Goal: Find contact information: Find contact information

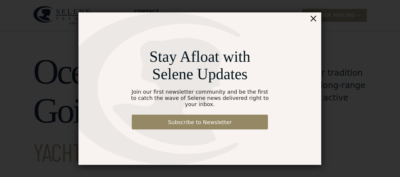
click at [315, 22] on div "×" at bounding box center [313, 18] width 9 height 12
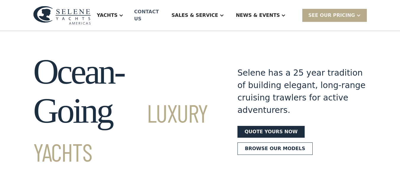
click at [161, 10] on div "Contact US" at bounding box center [147, 15] width 27 height 14
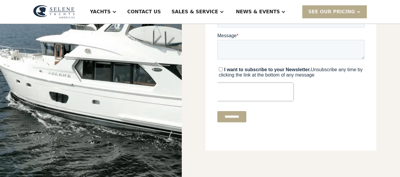
drag, startPoint x: 402, startPoint y: 9, endPoint x: 396, endPoint y: 82, distance: 73.4
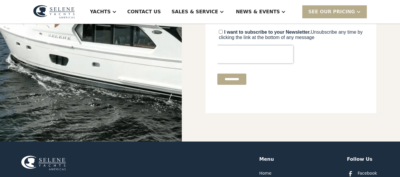
drag, startPoint x: 396, startPoint y: 83, endPoint x: 400, endPoint y: 76, distance: 8.5
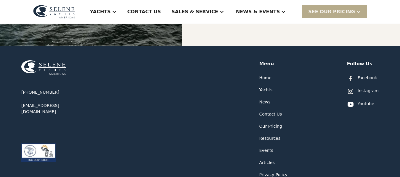
scroll to position [318, 0]
